Goal: Task Accomplishment & Management: Use online tool/utility

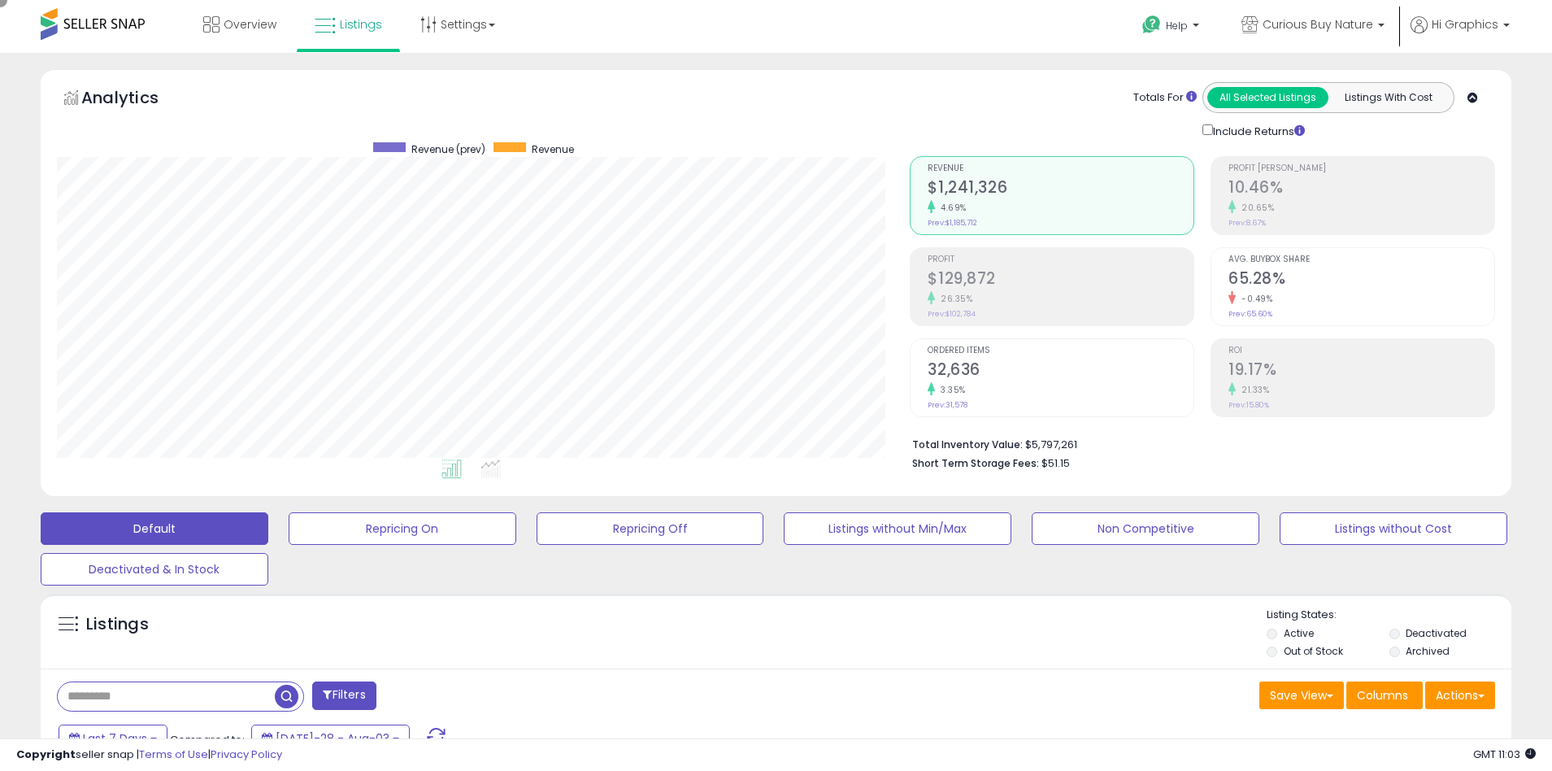
scroll to position [333, 854]
click at [1321, 24] on span "Curious Buy Nature" at bounding box center [1318, 24] width 111 height 16
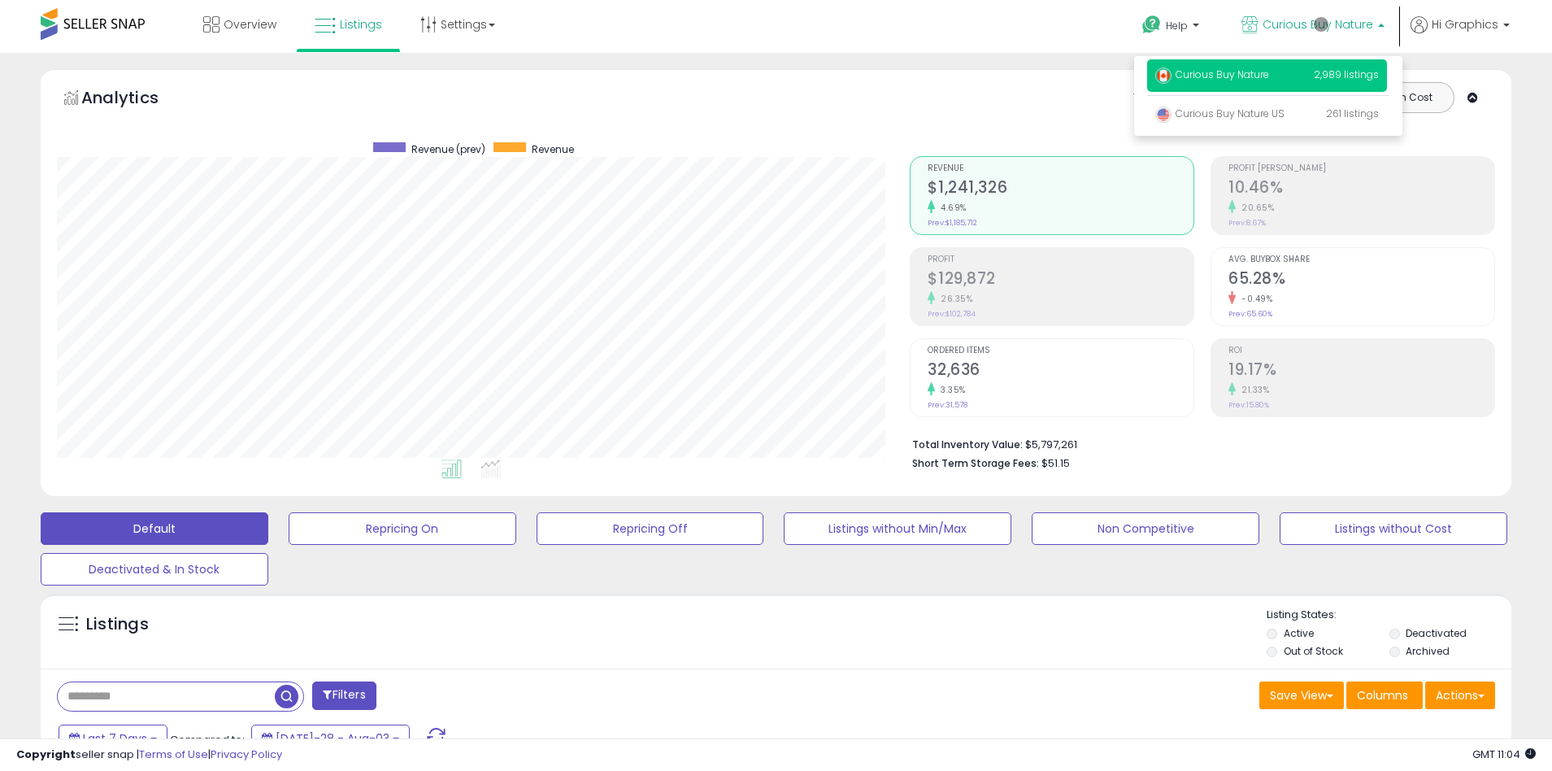
click at [1270, 77] on p "Curious Buy Nature 2,989 listings" at bounding box center [1267, 75] width 240 height 33
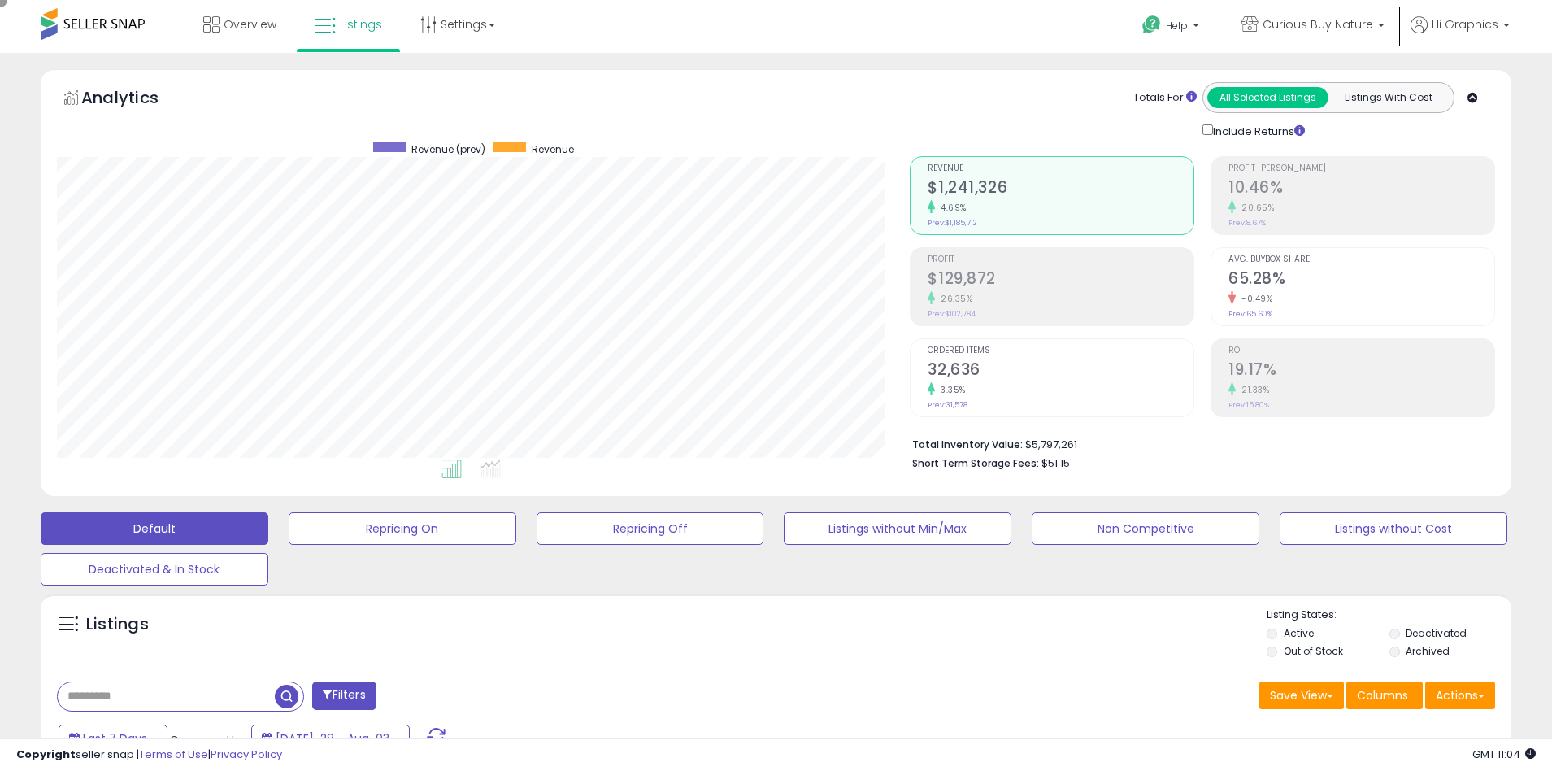
scroll to position [352, 0]
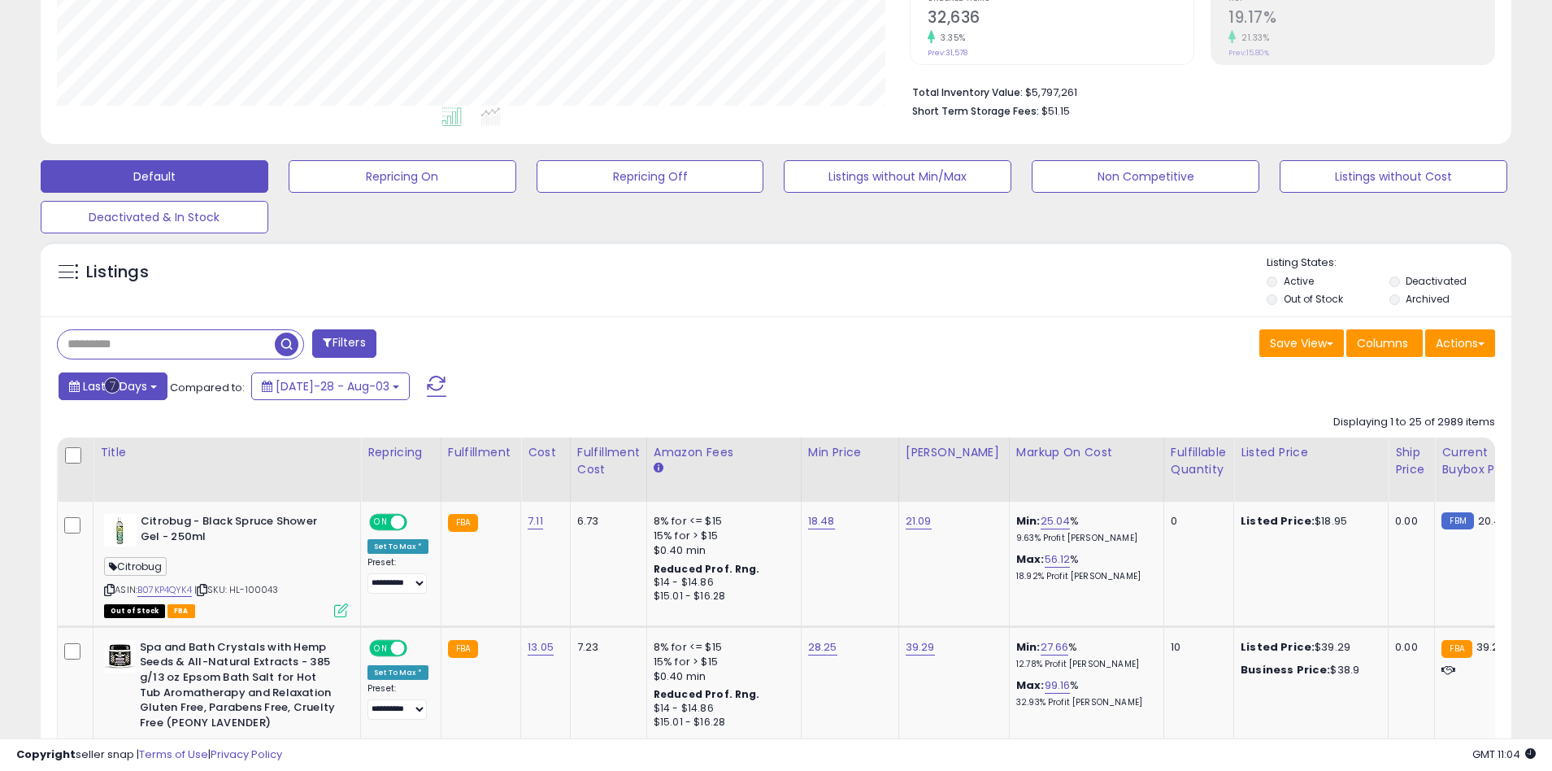
click at [112, 385] on span "Last 7 Days" at bounding box center [115, 386] width 64 height 16
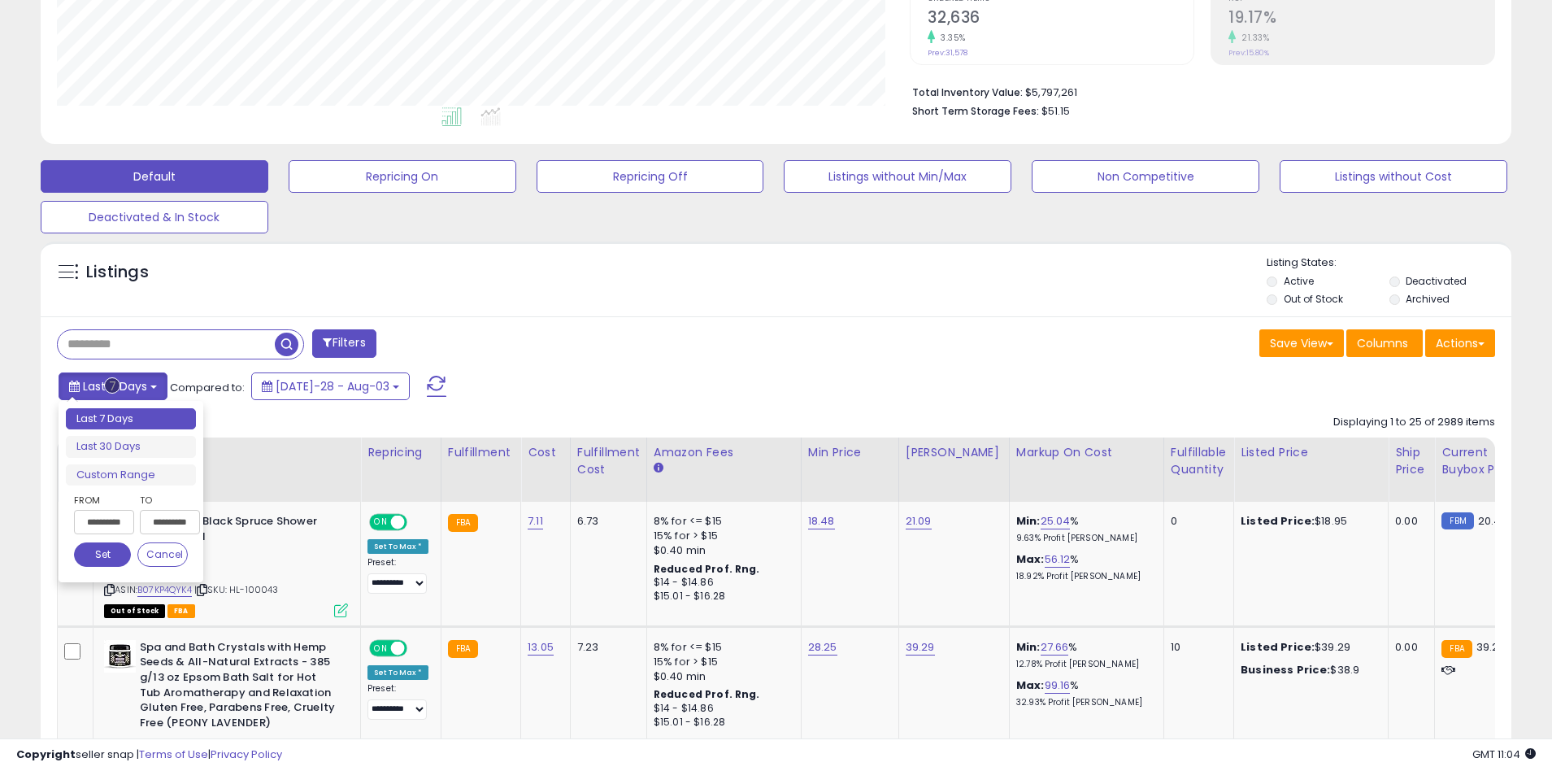
type input "**********"
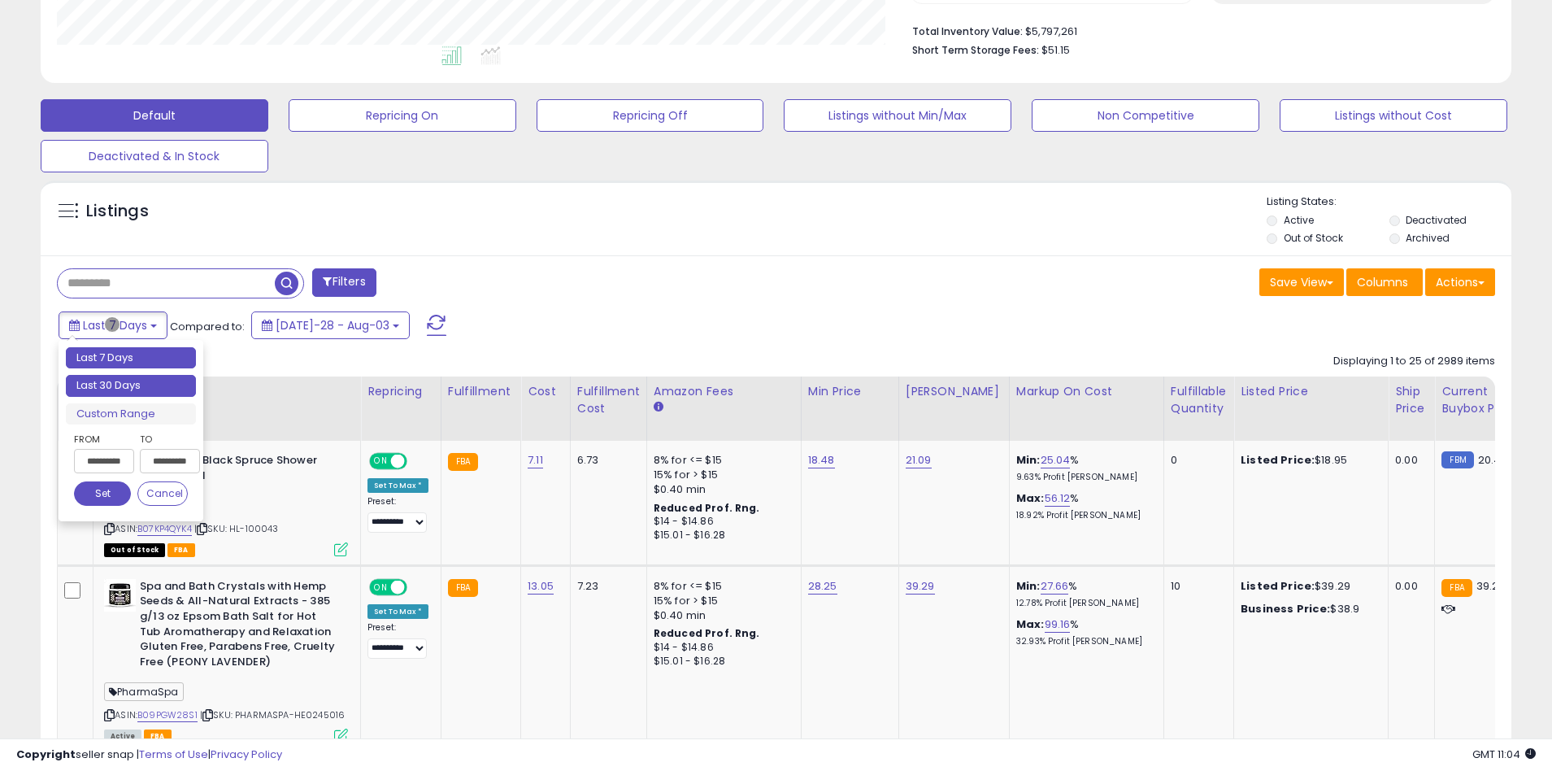
click at [131, 385] on li "Last 30 Days" at bounding box center [131, 386] width 130 height 22
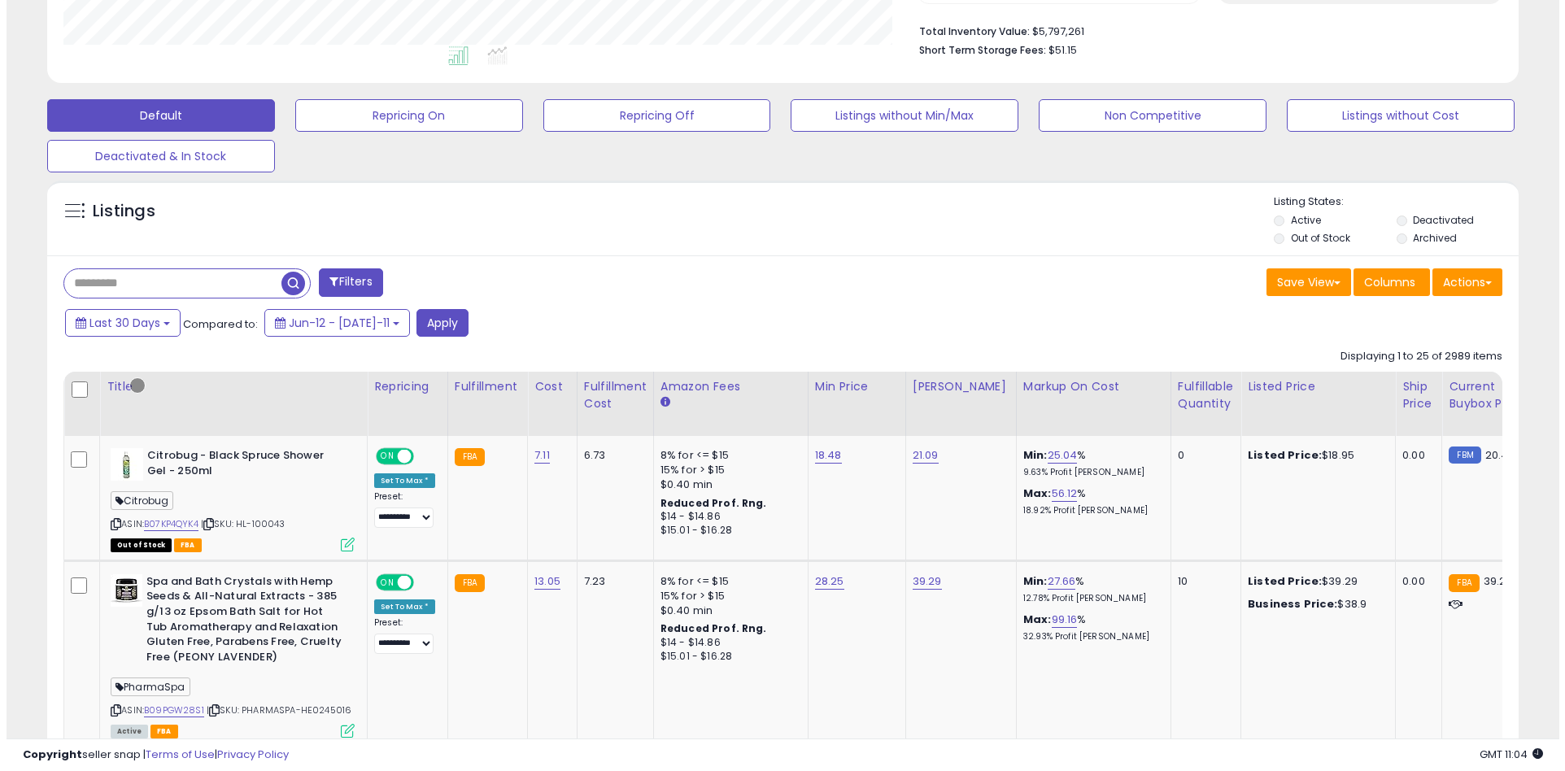
scroll to position [310, 0]
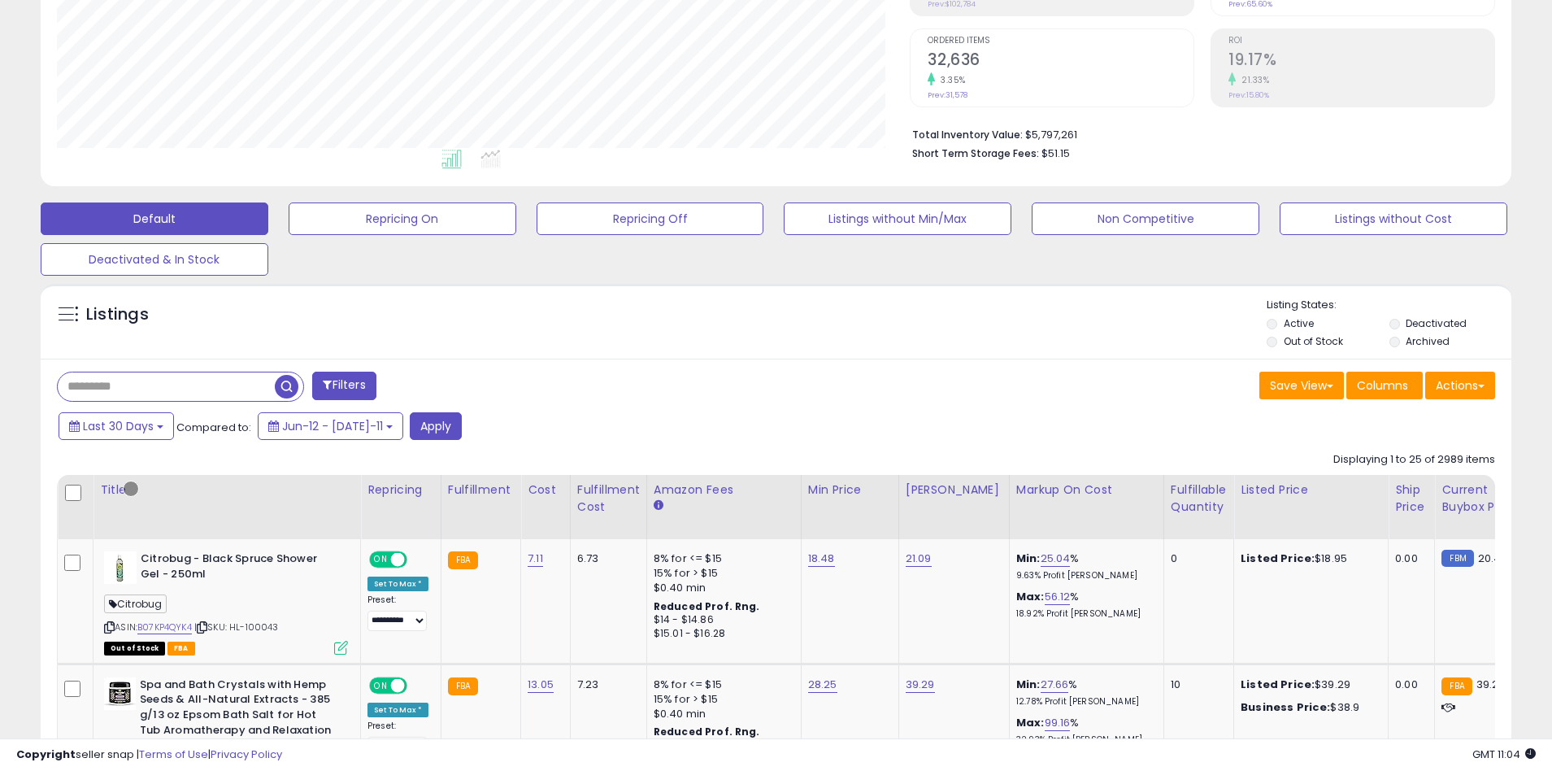
click at [346, 385] on button "Filters" at bounding box center [343, 386] width 63 height 28
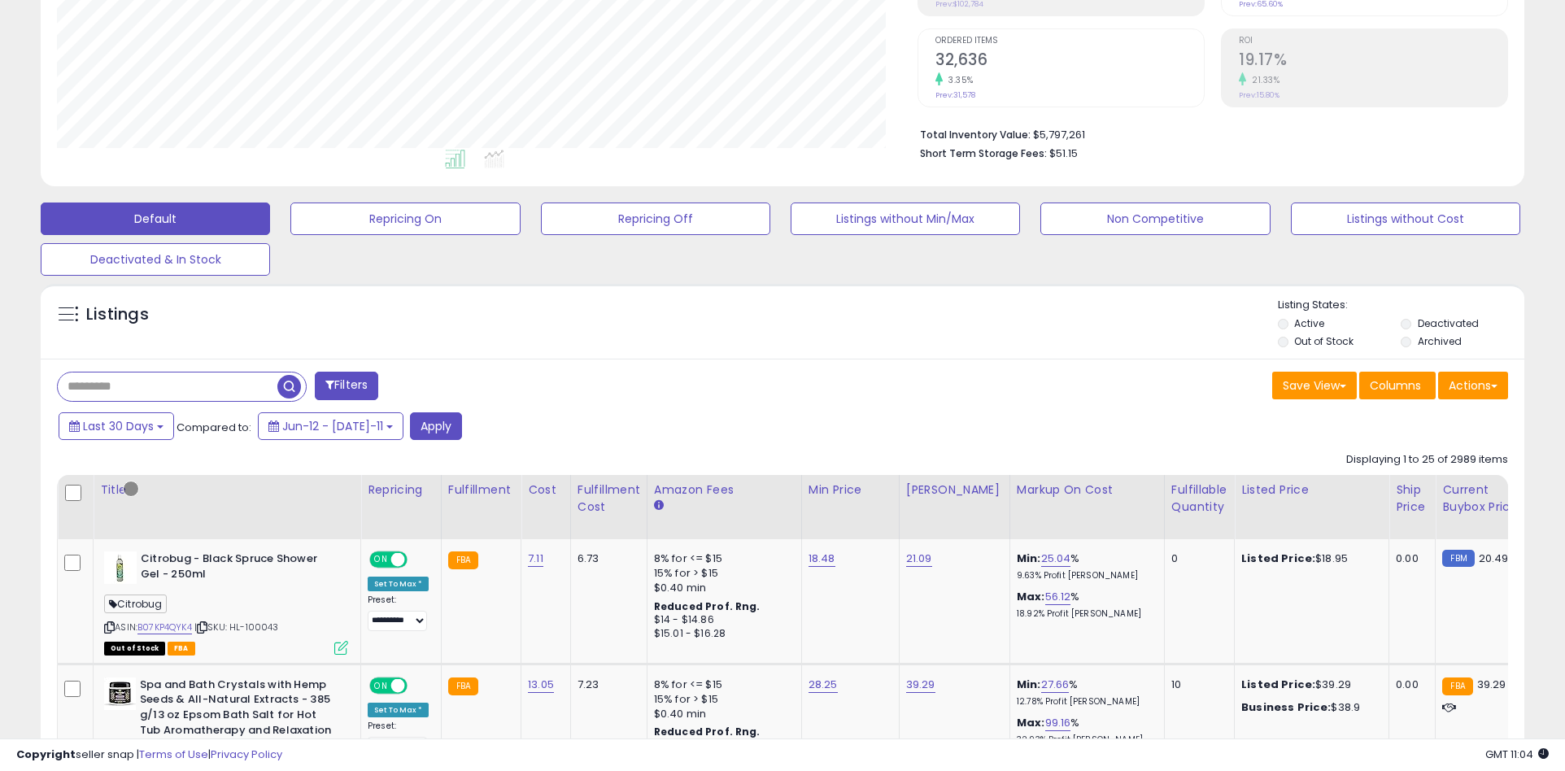
scroll to position [333, 860]
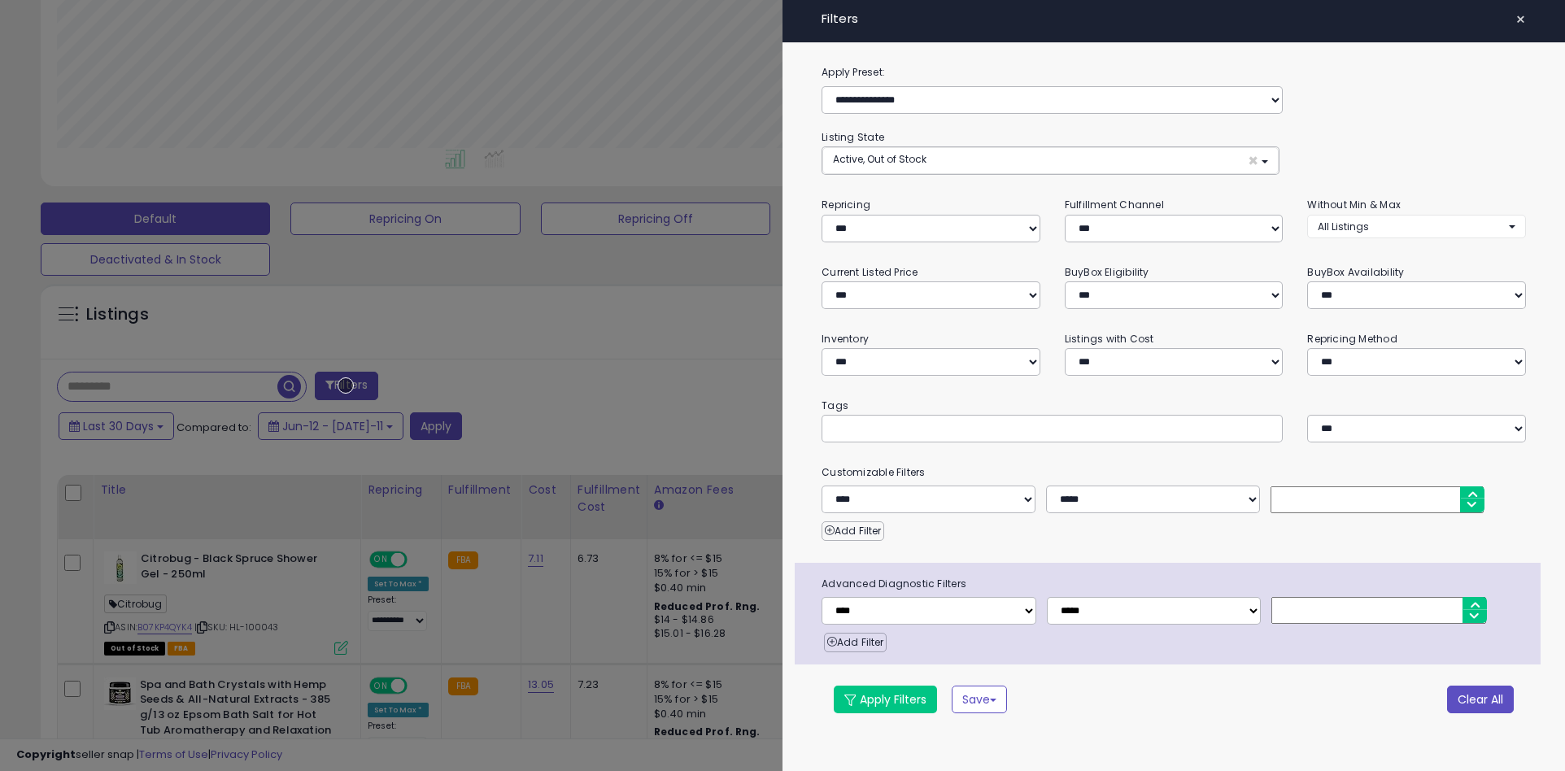
click at [1479, 699] on button "Clear All" at bounding box center [1480, 700] width 67 height 28
select select "*"
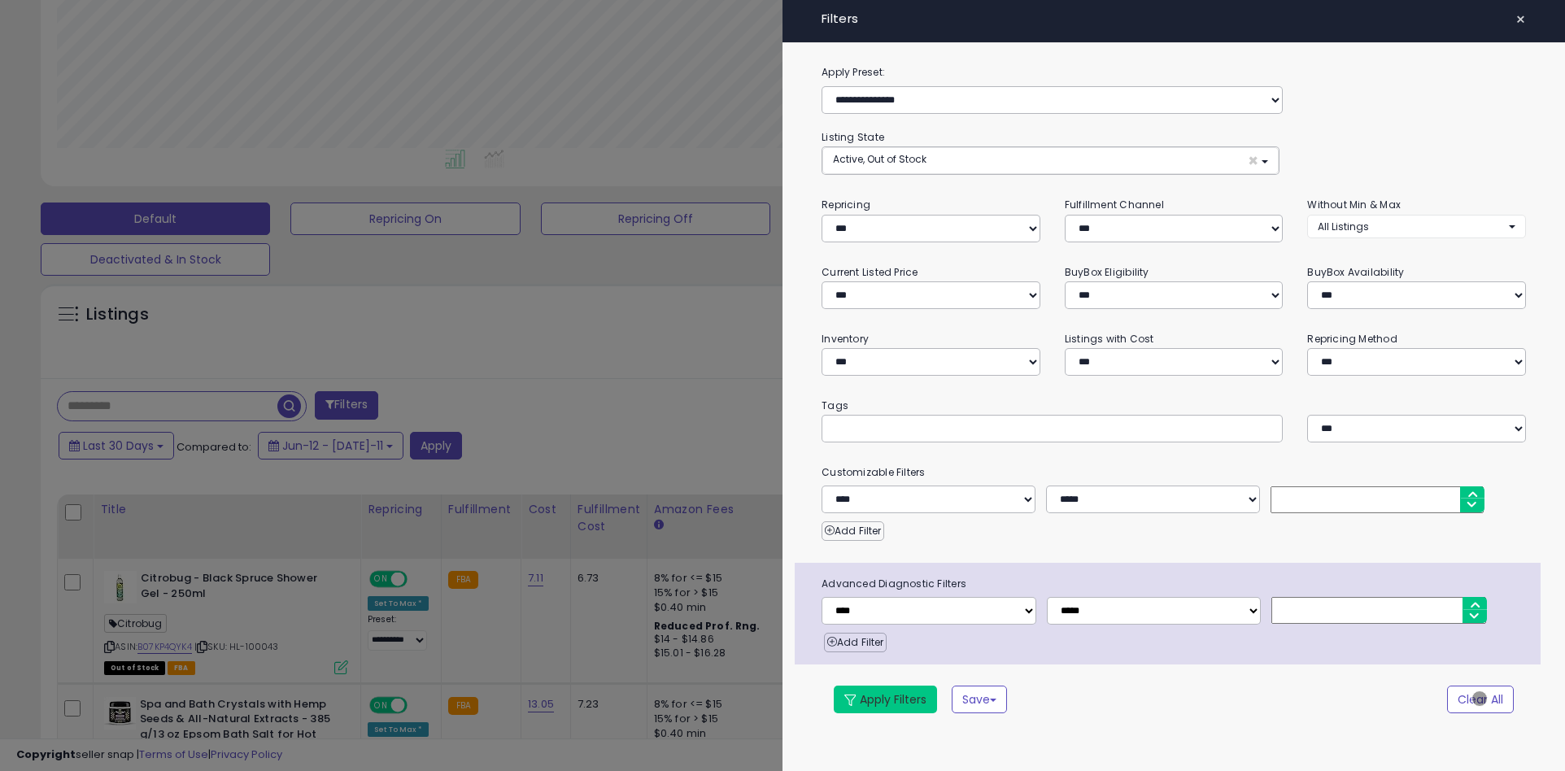
click at [886, 699] on button "Apply Filters" at bounding box center [885, 700] width 103 height 28
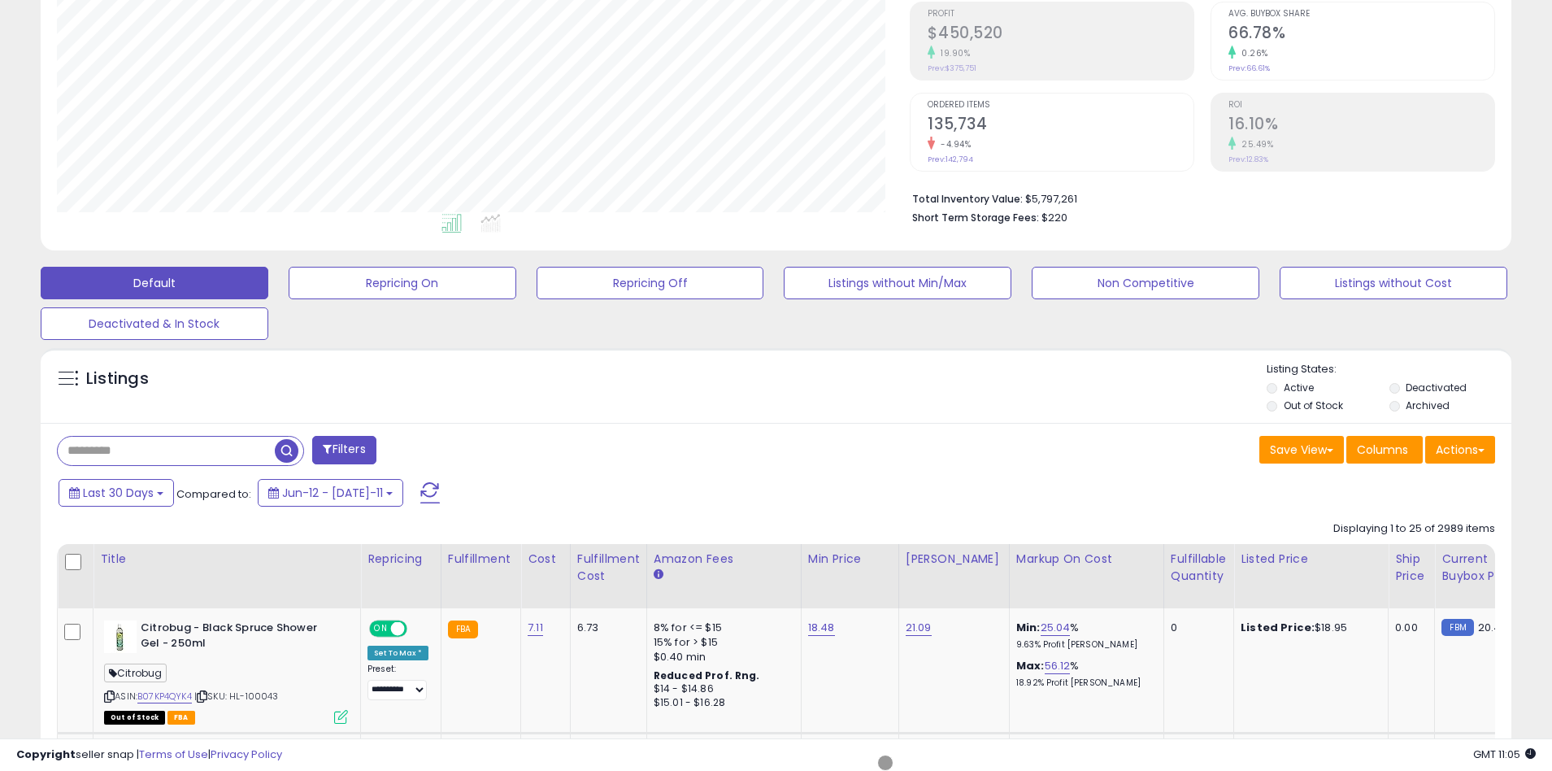
scroll to position [308, 0]
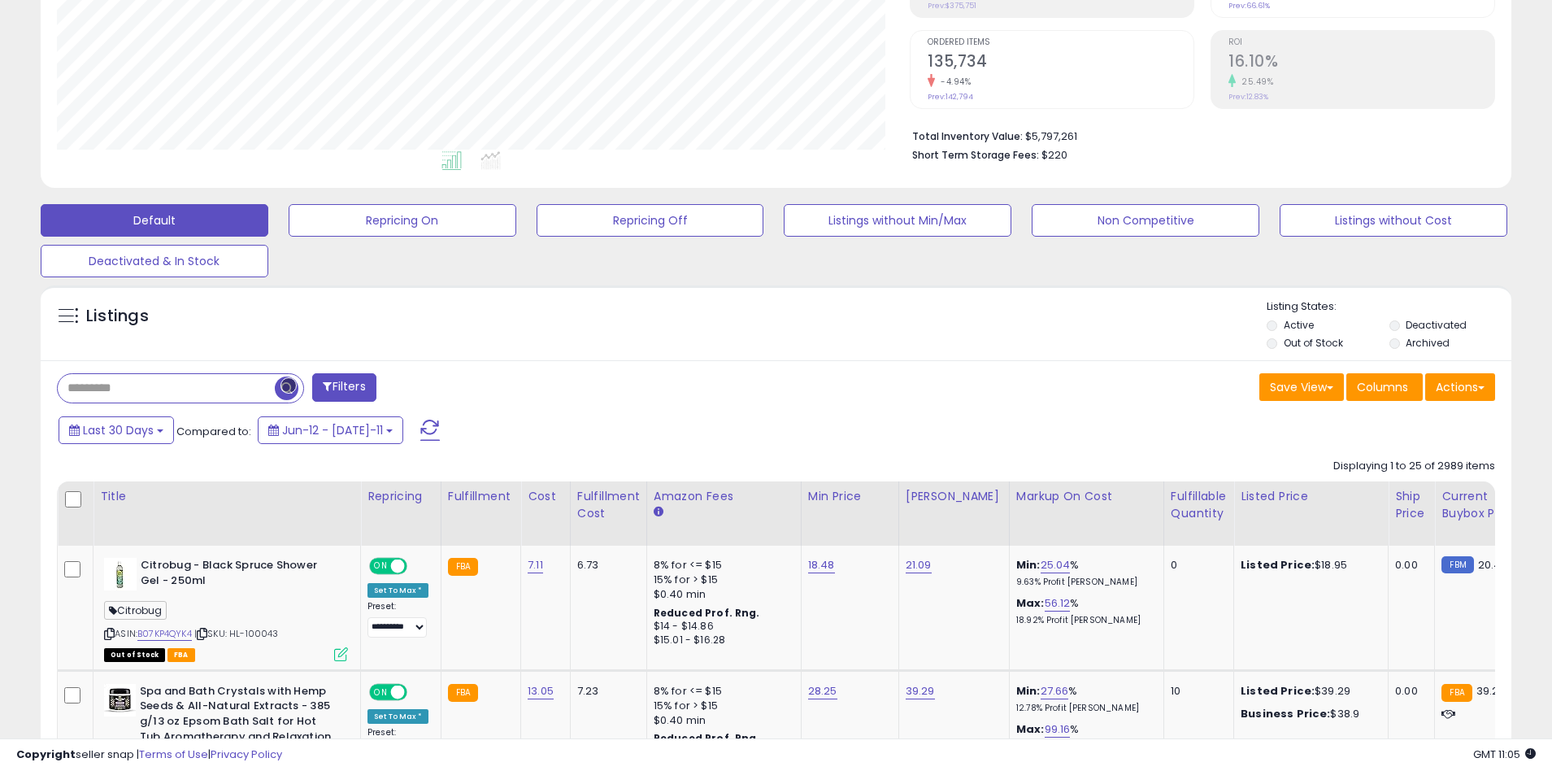
click at [289, 385] on span "button" at bounding box center [287, 389] width 24 height 24
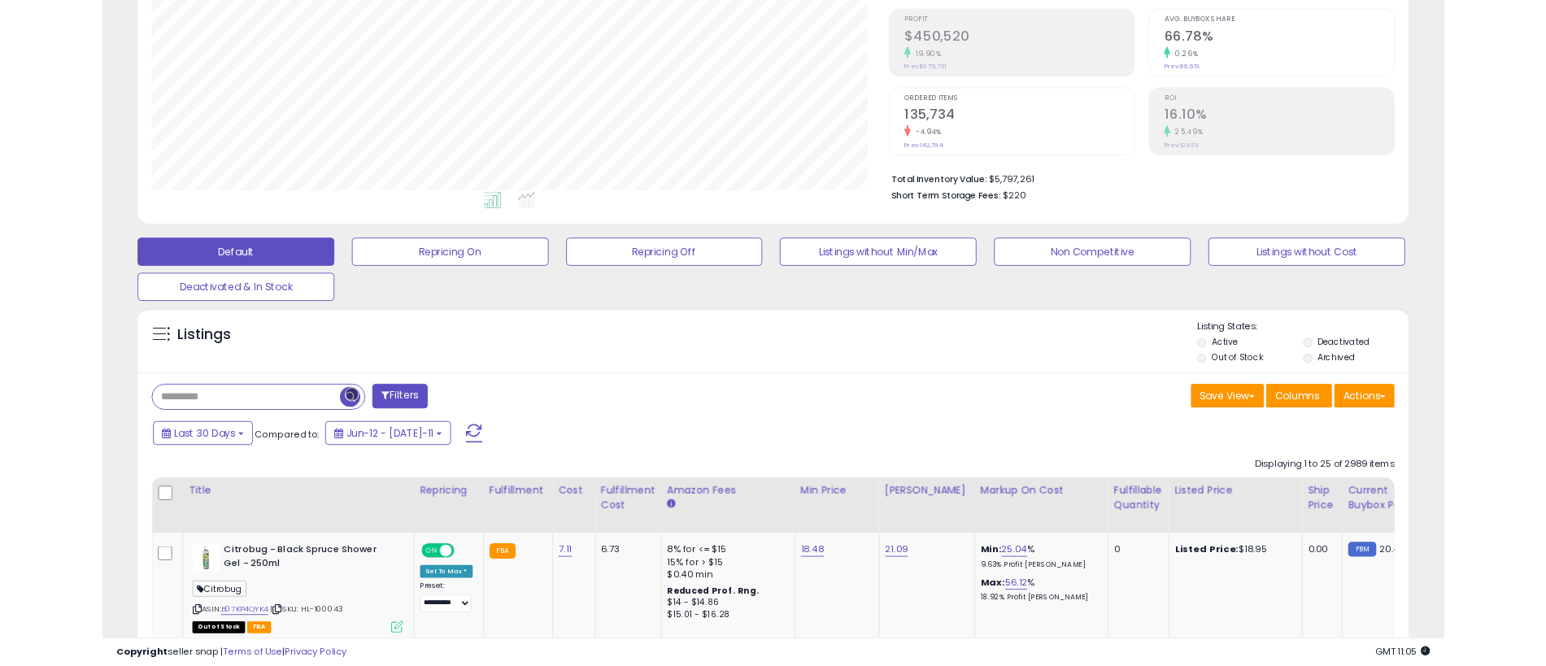
scroll to position [309, 0]
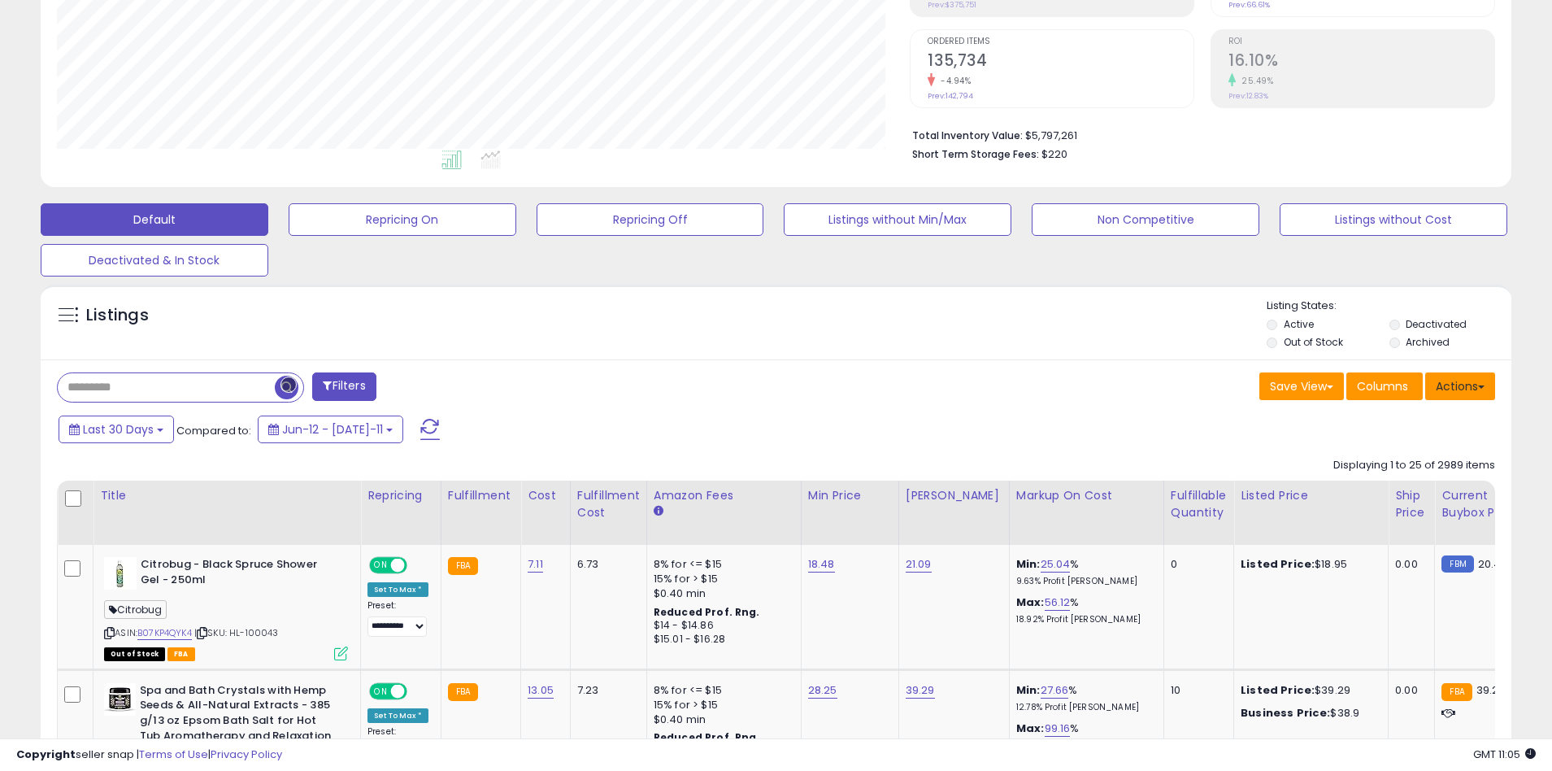
click at [1461, 385] on button "Actions" at bounding box center [1461, 386] width 70 height 28
click at [1394, 490] on link "Export All Columns" at bounding box center [1394, 489] width 178 height 25
